Goal: Navigation & Orientation: Find specific page/section

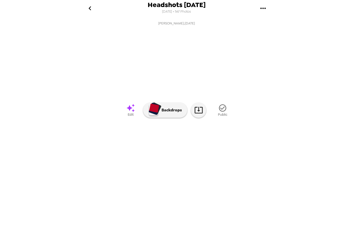
scroll to position [0, 434]
click at [141, 162] on img at bounding box center [150, 149] width 38 height 26
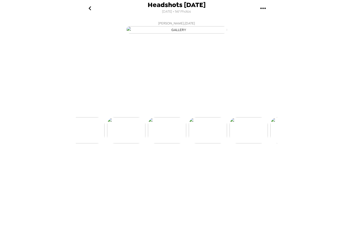
scroll to position [0, 408]
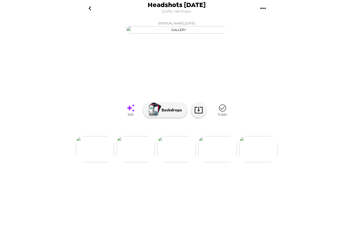
click at [132, 112] on icon at bounding box center [130, 107] width 9 height 9
click at [222, 162] on img at bounding box center [217, 149] width 38 height 26
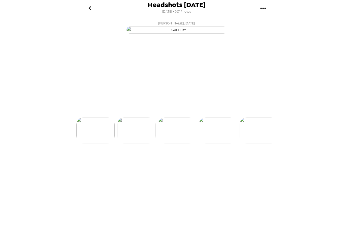
scroll to position [0, 448]
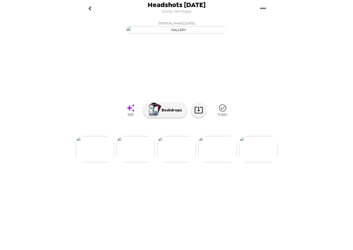
click at [130, 112] on icon at bounding box center [130, 108] width 8 height 8
click at [131, 112] on icon at bounding box center [130, 107] width 9 height 9
click at [201, 162] on img at bounding box center [198, 149] width 38 height 26
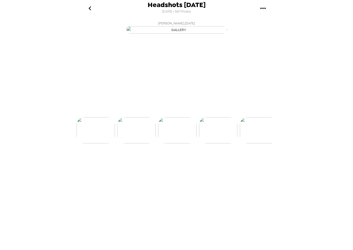
scroll to position [0, 2446]
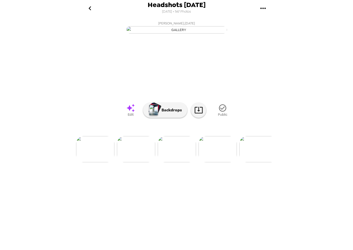
click at [214, 162] on img at bounding box center [217, 149] width 38 height 26
click at [217, 162] on img at bounding box center [217, 149] width 38 height 26
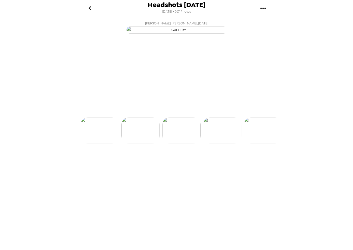
scroll to position [0, 2528]
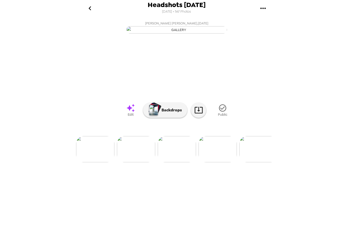
click at [218, 162] on img at bounding box center [217, 149] width 38 height 26
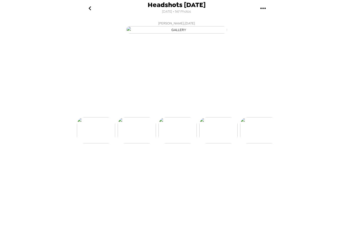
scroll to position [0, 2568]
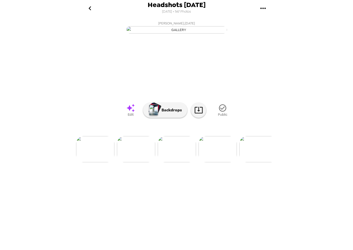
click at [224, 162] on img at bounding box center [217, 149] width 38 height 26
click at [218, 162] on img at bounding box center [217, 149] width 38 height 26
click at [209, 162] on img at bounding box center [217, 149] width 38 height 26
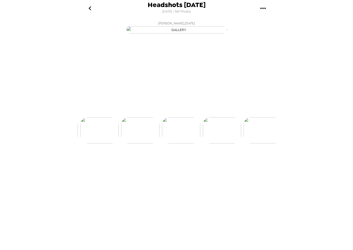
scroll to position [0, 2691]
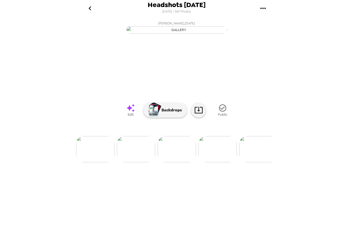
click at [132, 112] on icon at bounding box center [130, 108] width 8 height 8
click at [262, 5] on icon "gallery menu" at bounding box center [263, 8] width 8 height 8
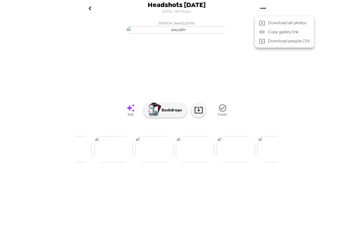
click at [199, 200] on div at bounding box center [176, 125] width 353 height 250
click at [233, 162] on img at bounding box center [235, 149] width 38 height 26
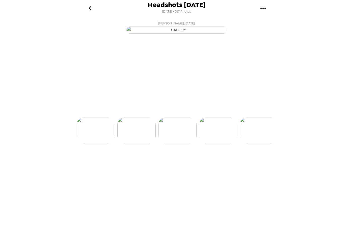
scroll to position [0, 4117]
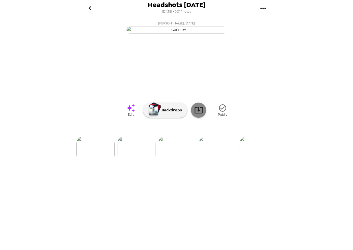
click at [201, 113] on icon at bounding box center [198, 110] width 8 height 7
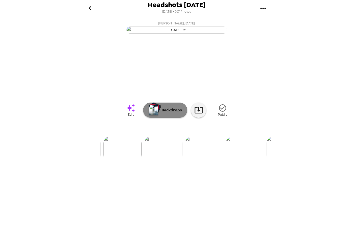
click at [166, 113] on p "Backdrops" at bounding box center [170, 110] width 23 height 6
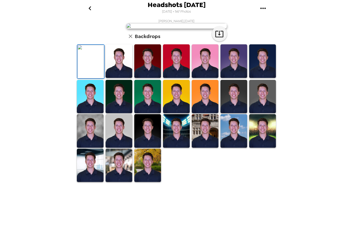
scroll to position [0, 0]
click at [130, 39] on icon "button" at bounding box center [130, 36] width 6 height 6
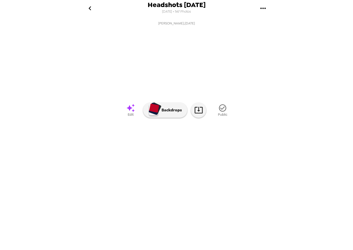
scroll to position [0, 4362]
click at [261, 4] on icon "gallery menu" at bounding box center [263, 8] width 8 height 8
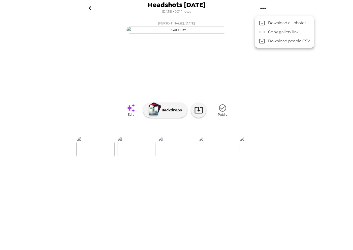
click at [89, 9] on div at bounding box center [176, 125] width 353 height 250
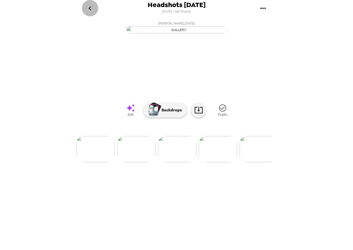
click at [90, 8] on icon "go back" at bounding box center [90, 8] width 8 height 8
click at [91, 8] on icon "go back" at bounding box center [90, 8] width 8 height 8
click at [90, 9] on icon "go back" at bounding box center [90, 8] width 3 height 4
